Goal: Find contact information: Find contact information

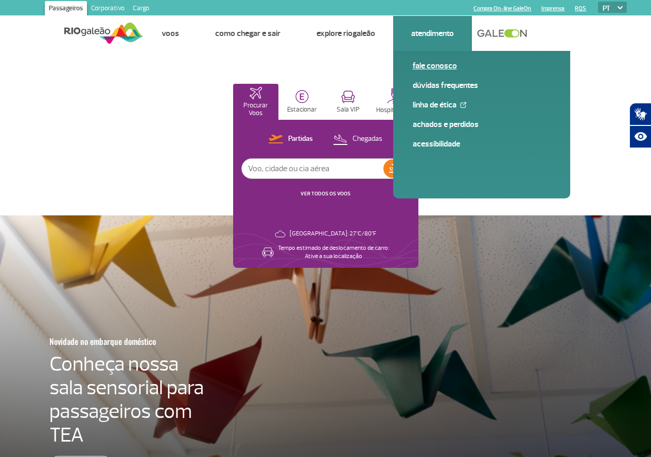
click at [434, 63] on link "Fale conosco" at bounding box center [482, 65] width 138 height 11
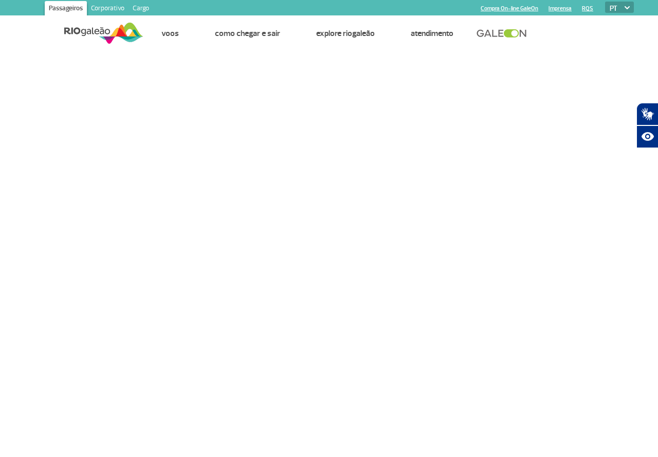
click at [130, 33] on img at bounding box center [103, 33] width 79 height 25
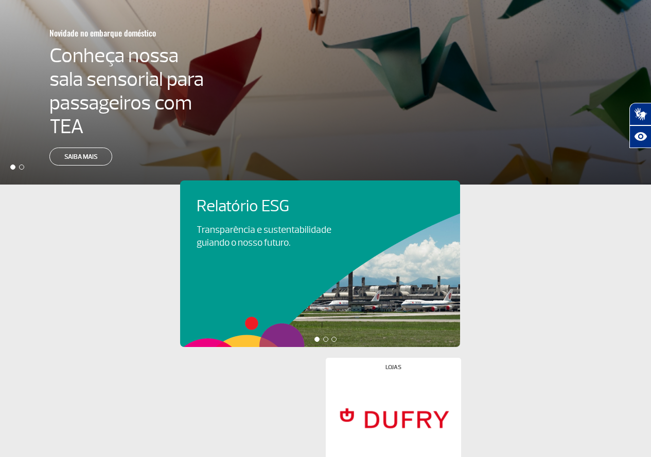
scroll to position [420, 0]
